Goal: Task Accomplishment & Management: Use online tool/utility

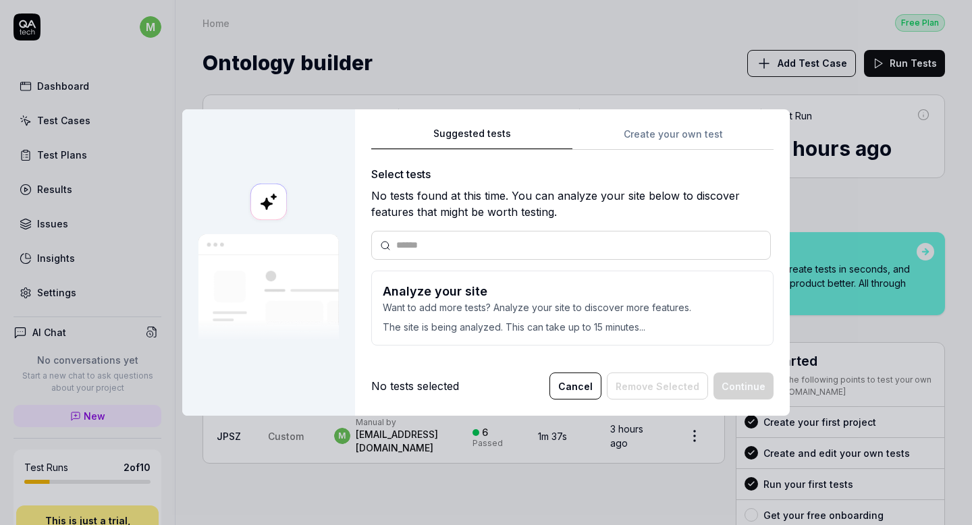
click at [582, 389] on button "Cancel" at bounding box center [575, 385] width 52 height 27
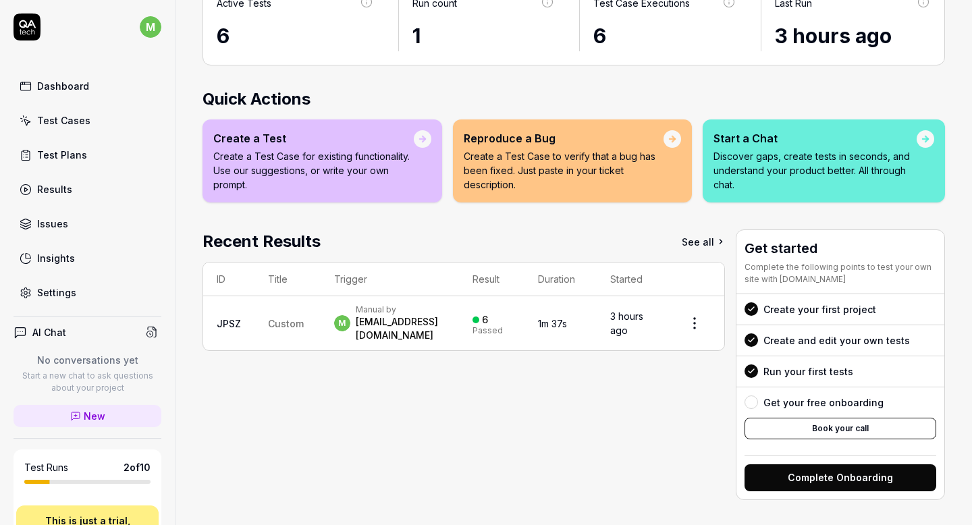
click at [70, 128] on link "Test Cases" at bounding box center [87, 120] width 148 height 26
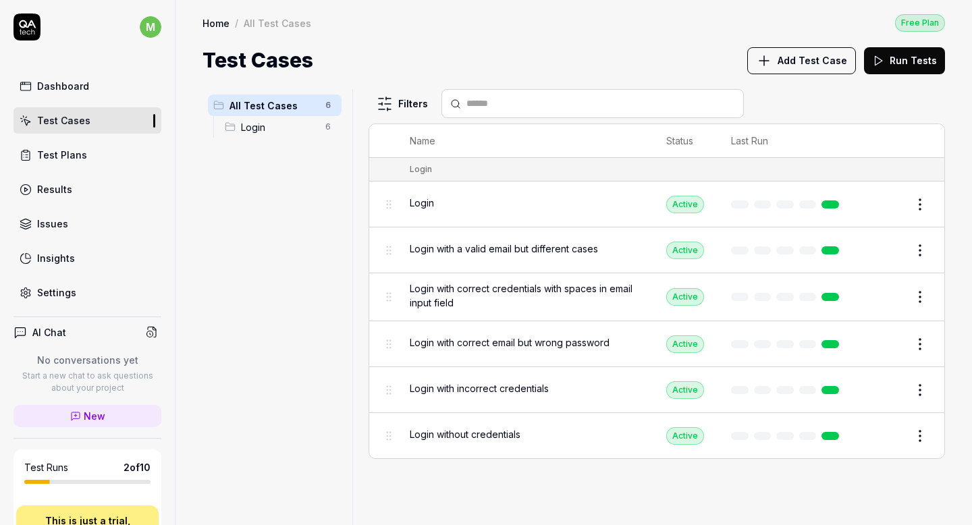
click at [798, 63] on span "Add Test Case" at bounding box center [812, 60] width 70 height 14
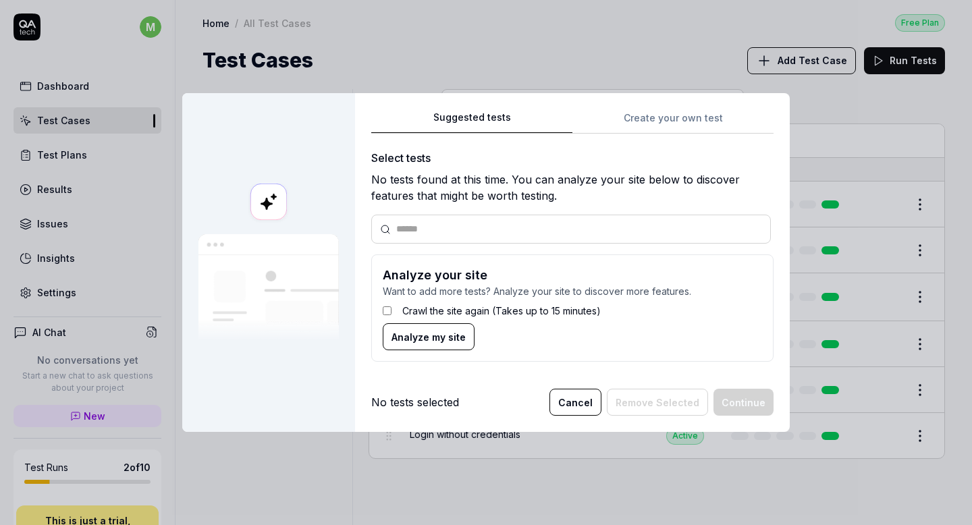
click at [461, 311] on label "Crawl the site again (Takes up to 15 minutes)" at bounding box center [501, 311] width 198 height 14
click at [416, 410] on div "No tests selected Cancel Remove Selected Continue" at bounding box center [572, 402] width 402 height 27
click at [416, 403] on div "No tests selected" at bounding box center [415, 402] width 88 height 16
click at [448, 339] on span "Analyze my site" at bounding box center [428, 337] width 74 height 14
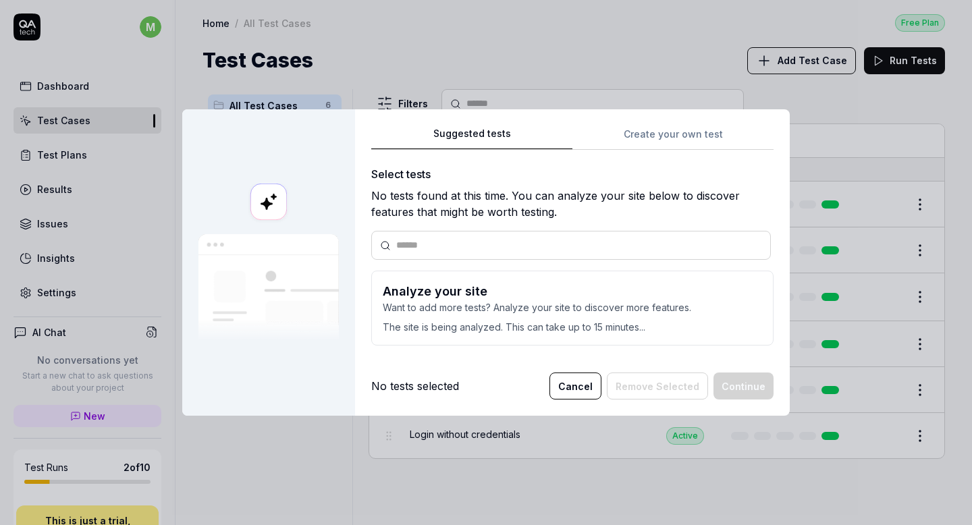
click at [581, 387] on button "Cancel" at bounding box center [575, 385] width 52 height 27
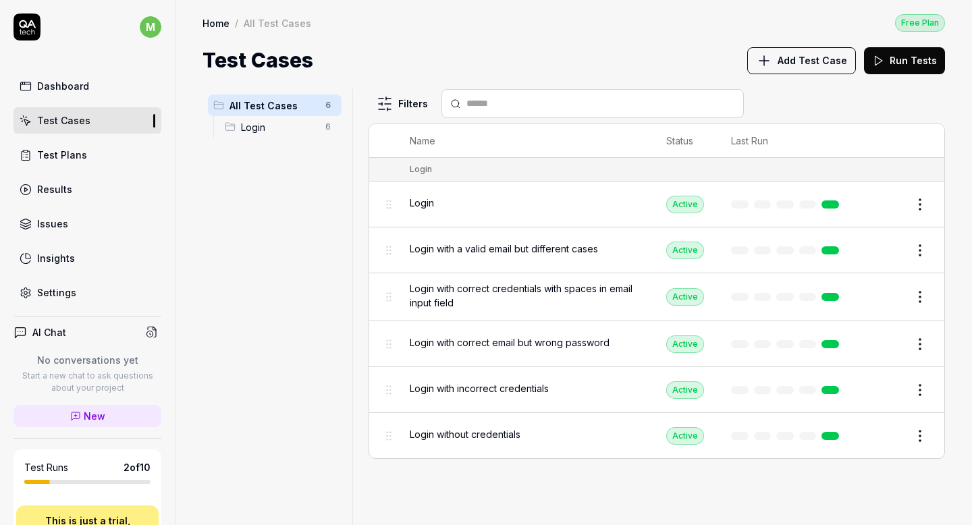
click at [808, 55] on span "Add Test Case" at bounding box center [812, 60] width 70 height 14
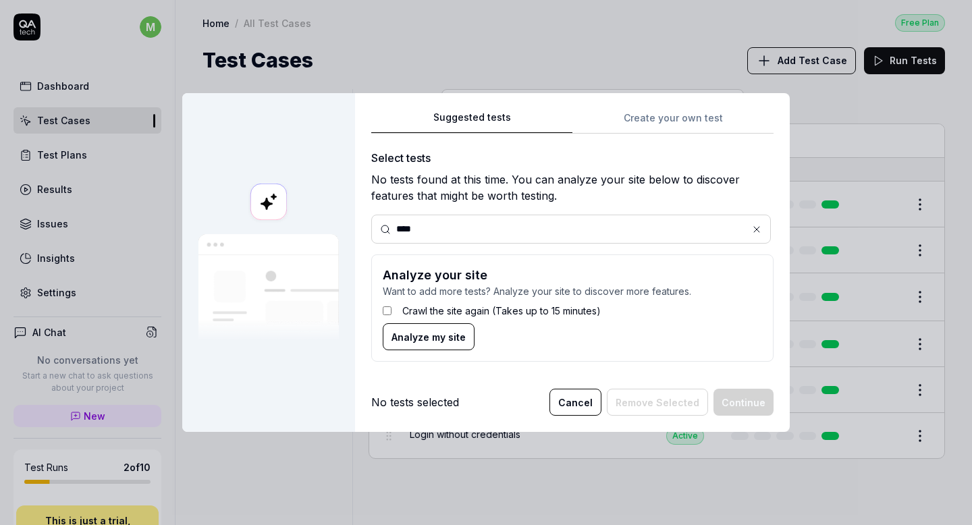
type input "****"
click at [756, 233] on icon at bounding box center [756, 229] width 11 height 11
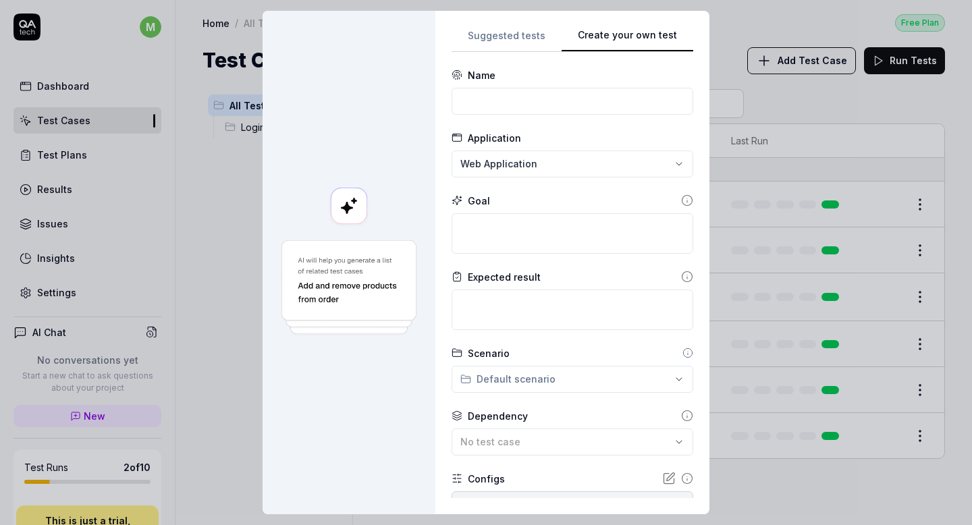
click at [675, 120] on div "Suggested tests Create your own test Name Application Web Application Goal Expe…" at bounding box center [572, 262] width 242 height 471
click at [547, 161] on div "**********" at bounding box center [486, 262] width 972 height 525
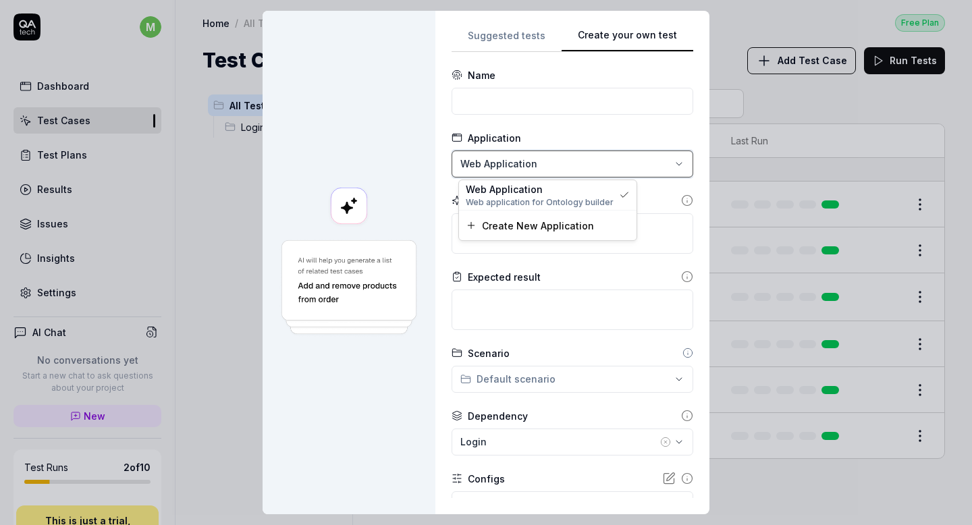
click at [563, 136] on div "**********" at bounding box center [486, 262] width 972 height 525
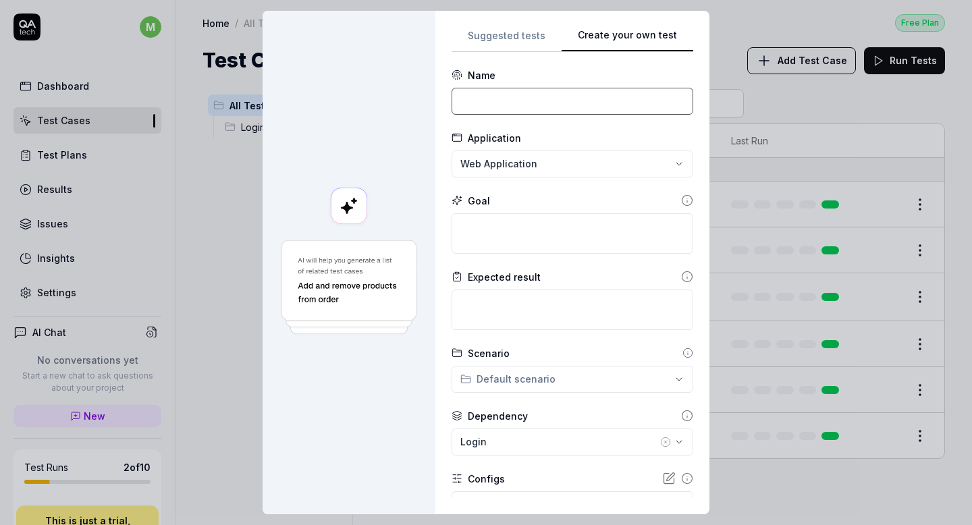
click at [515, 101] on input at bounding box center [572, 101] width 242 height 27
type input "Generate ontology test"
click at [683, 200] on icon at bounding box center [687, 200] width 12 height 12
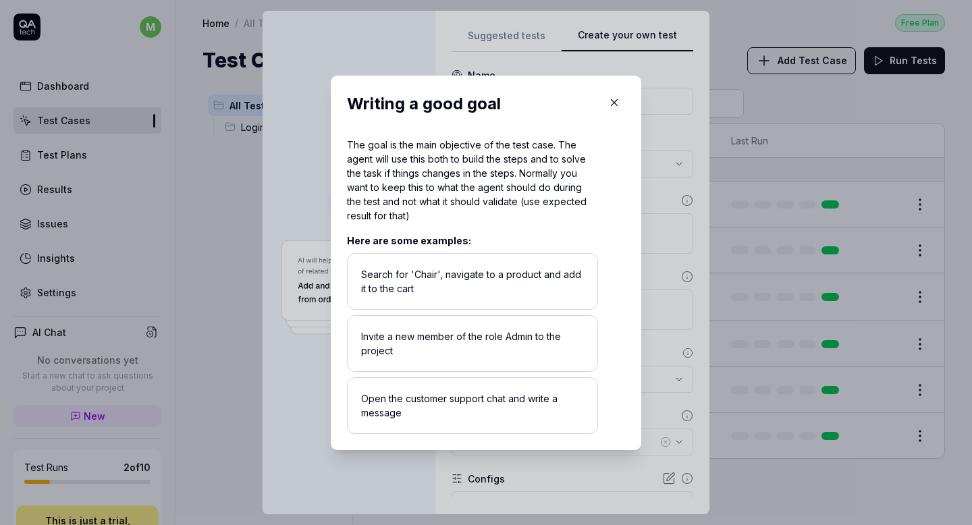
click at [613, 100] on icon "button" at bounding box center [614, 102] width 12 height 12
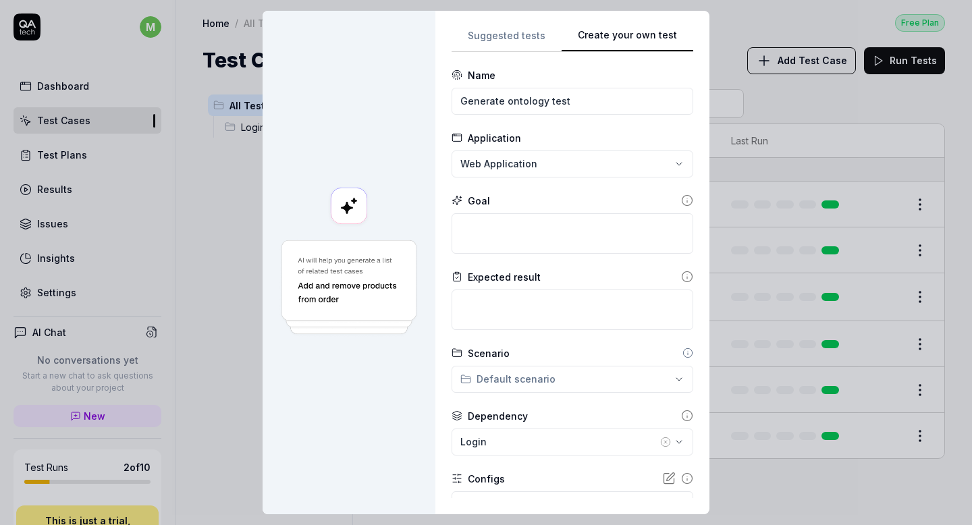
scroll to position [95, 0]
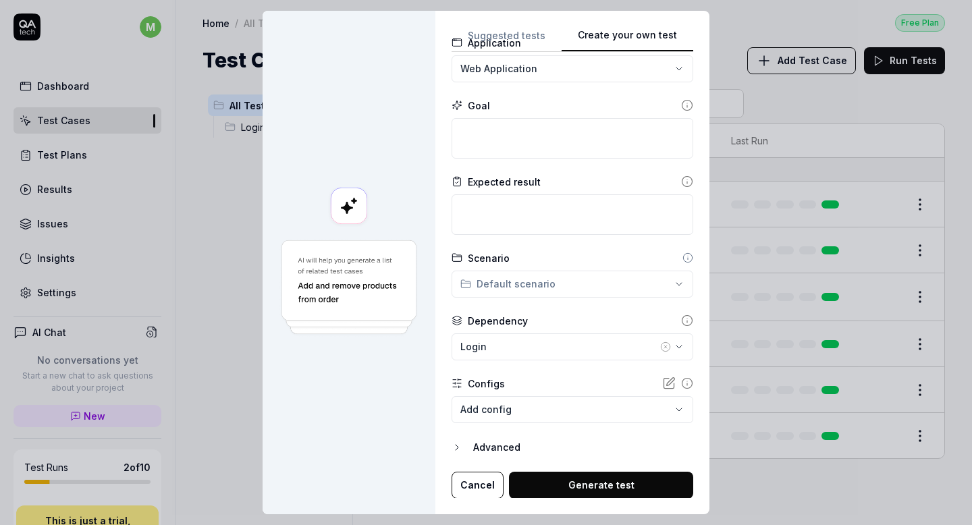
click at [474, 491] on button "Cancel" at bounding box center [477, 485] width 52 height 27
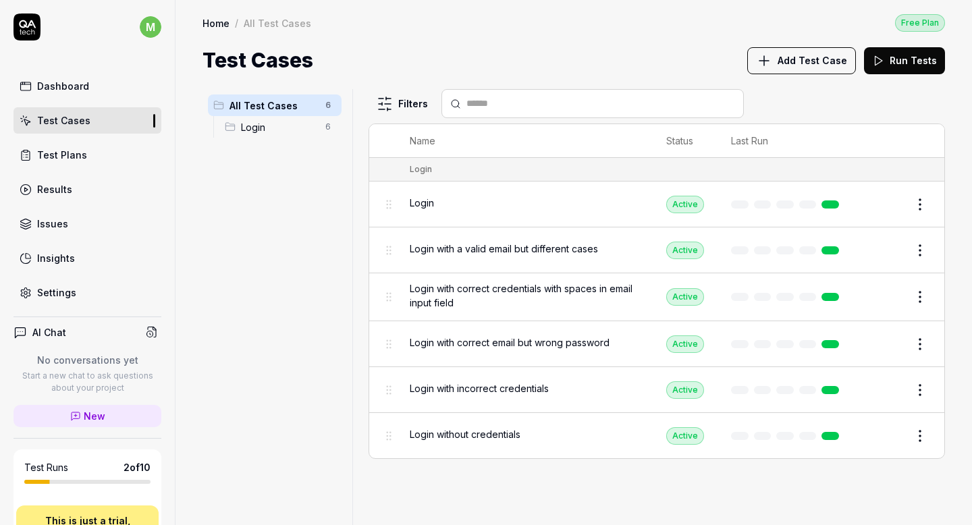
scroll to position [246, 0]
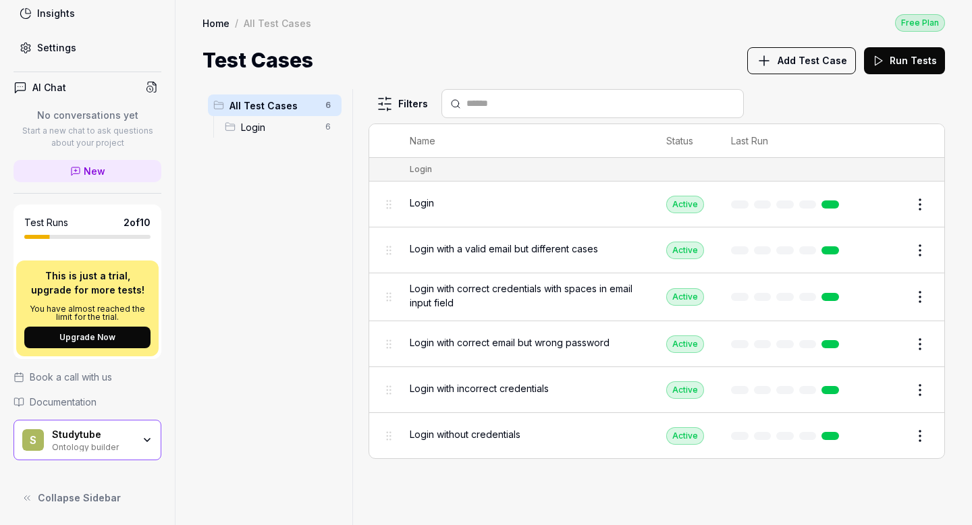
click at [81, 379] on span "Book a call with us" at bounding box center [71, 377] width 82 height 14
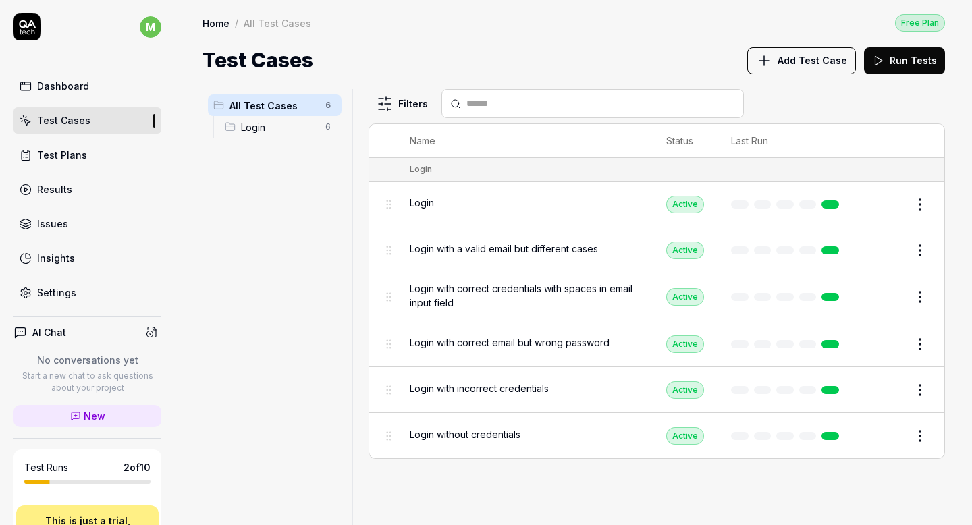
click at [70, 90] on div "Dashboard" at bounding box center [63, 86] width 52 height 14
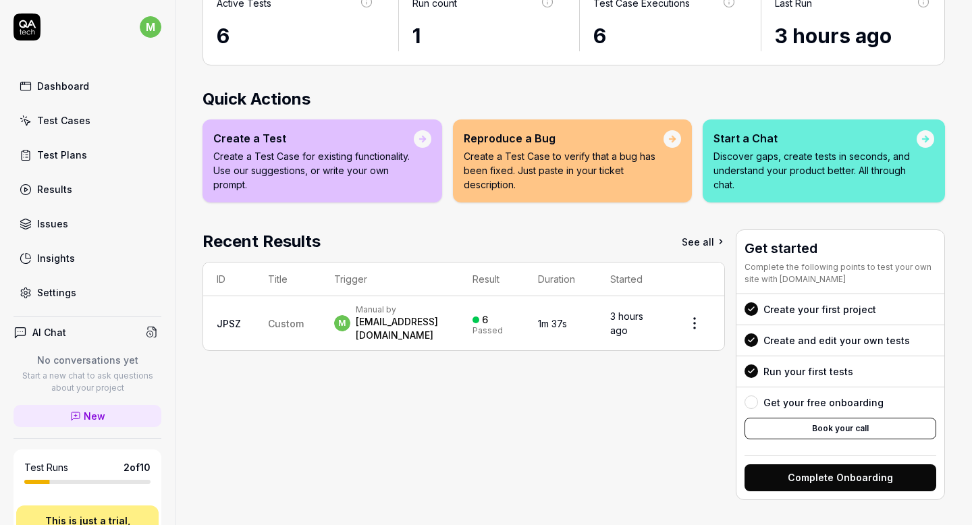
scroll to position [246, 0]
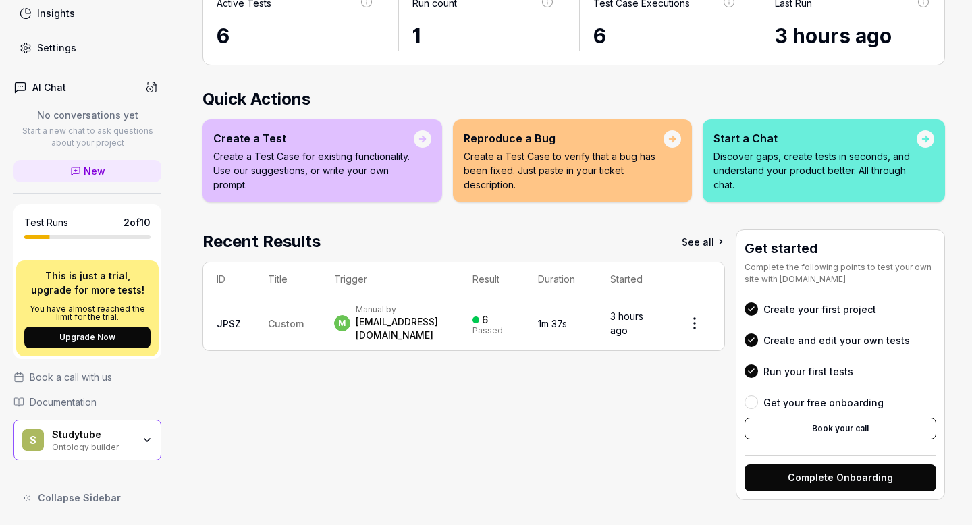
click at [310, 139] on div "Create a Test" at bounding box center [313, 138] width 200 height 16
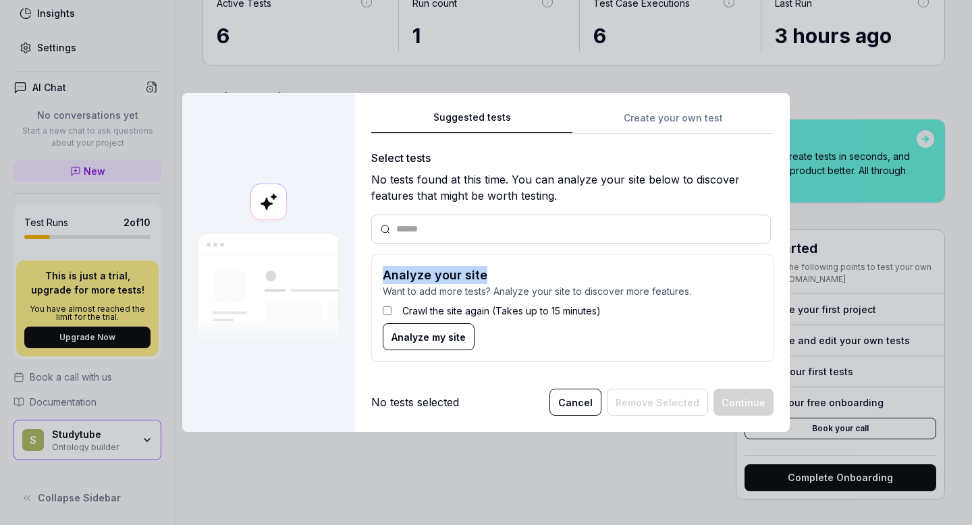
drag, startPoint x: 379, startPoint y: 275, endPoint x: 526, endPoint y: 275, distance: 146.4
click at [526, 275] on form "Analyze your site Want to add more tests? Analyze your site to discover more fe…" at bounding box center [572, 307] width 402 height 107
copy h3 "Analyze your site"
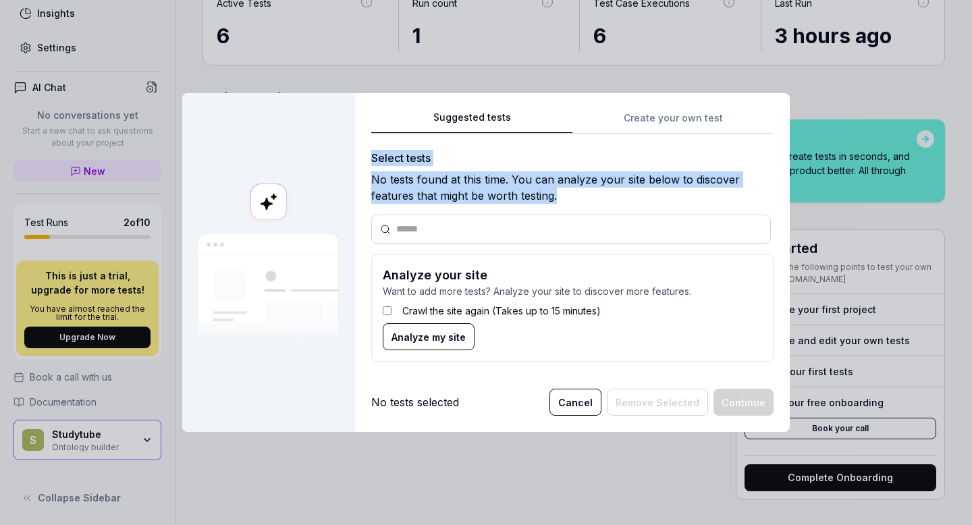
drag, startPoint x: 565, startPoint y: 198, endPoint x: 365, endPoint y: 159, distance: 204.2
click at [365, 159] on div "Suggested tests Create your own test Select tests No tests found at this time. …" at bounding box center [572, 262] width 435 height 339
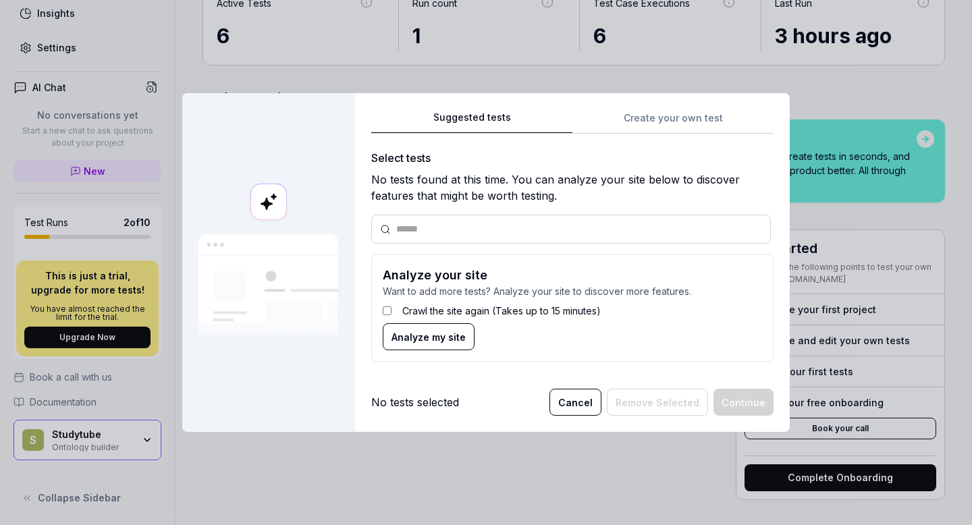
click at [370, 159] on div "Suggested tests Create your own test Select tests No tests found at this time. …" at bounding box center [572, 262] width 435 height 339
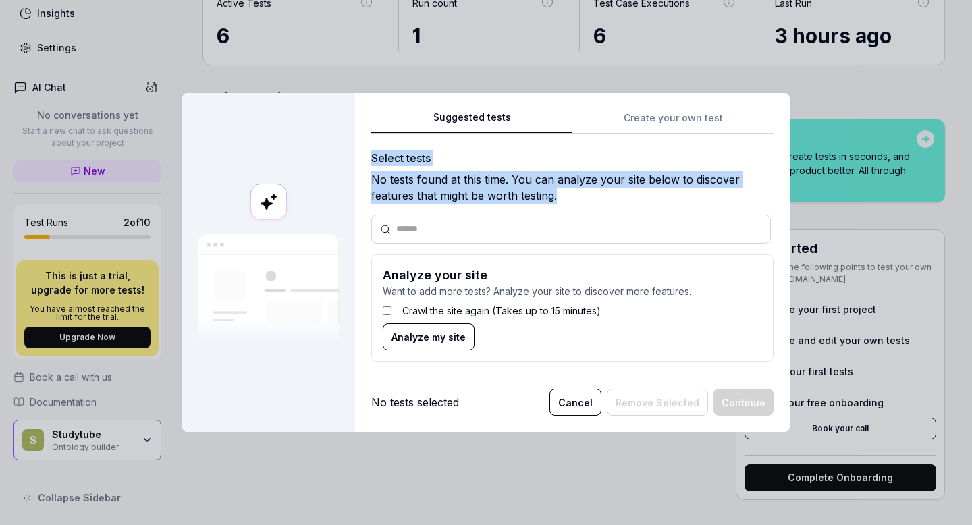
drag, startPoint x: 370, startPoint y: 157, endPoint x: 573, endPoint y: 195, distance: 206.7
click at [573, 195] on div "Suggested tests Create your own test Select tests No tests found at this time. …" at bounding box center [572, 262] width 435 height 339
